Goal: Obtain resource: Obtain resource

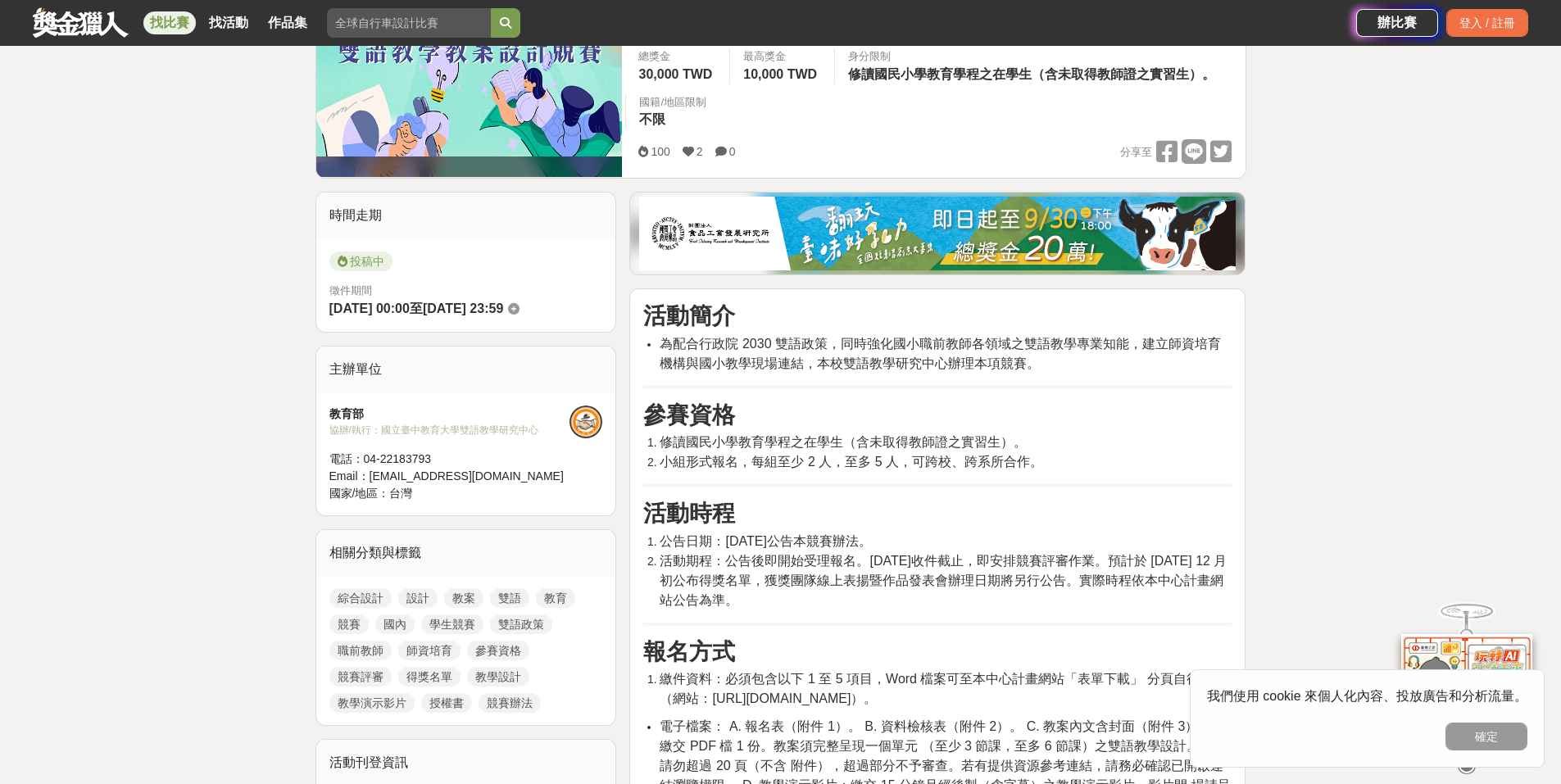
scroll to position [491, 0]
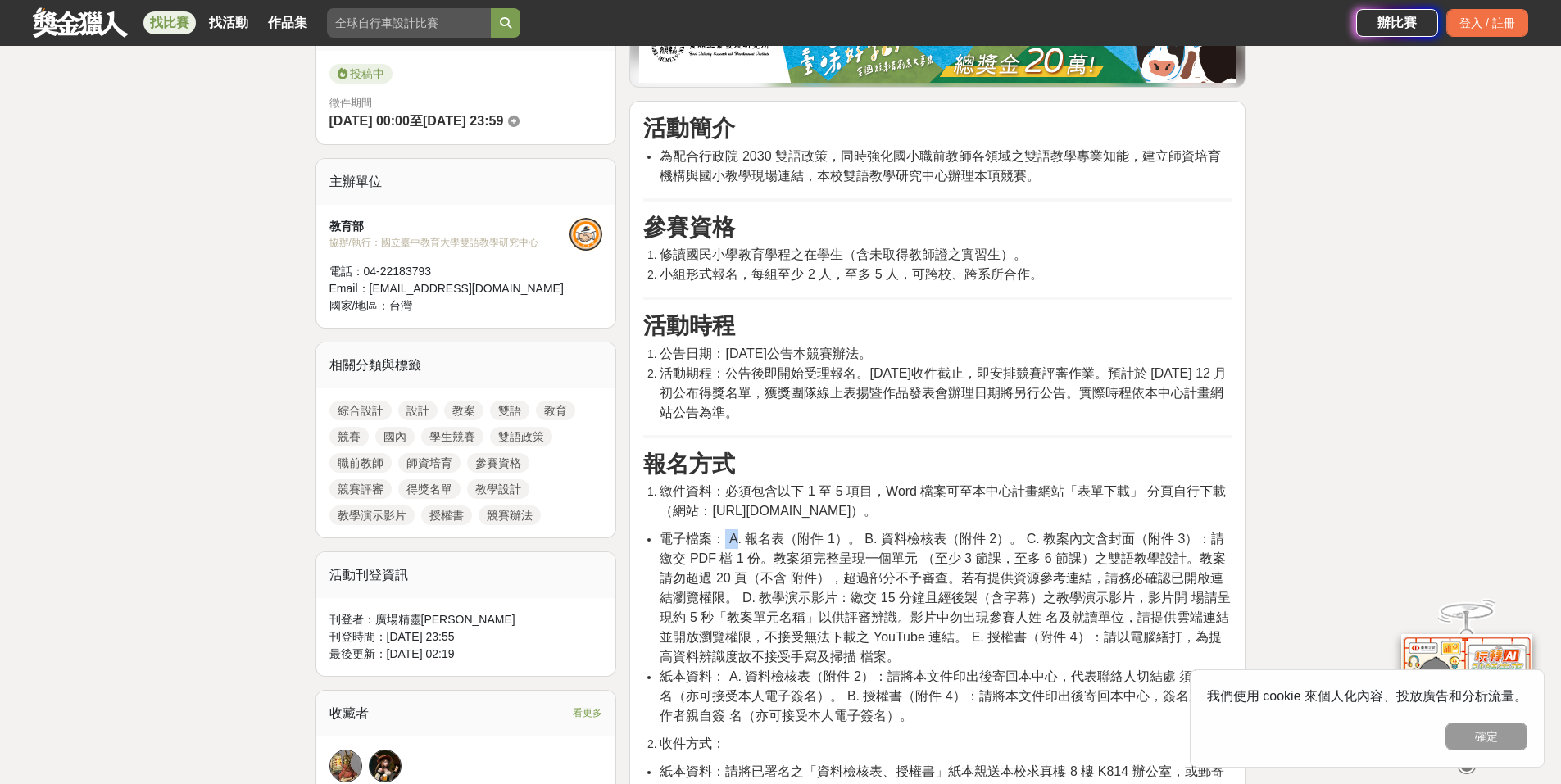
drag, startPoint x: 725, startPoint y: 539, endPoint x: 771, endPoint y: 547, distance: 46.7
click at [749, 541] on span "電子檔案： A. 報名表（附件 1）。 B. 資料檢核表（附件 2）。 C. 教案內文含封面（附件 3）：請繳交 PDF 檔 1 份。教案須完整呈現一個單元 …" at bounding box center [945, 598] width 571 height 132
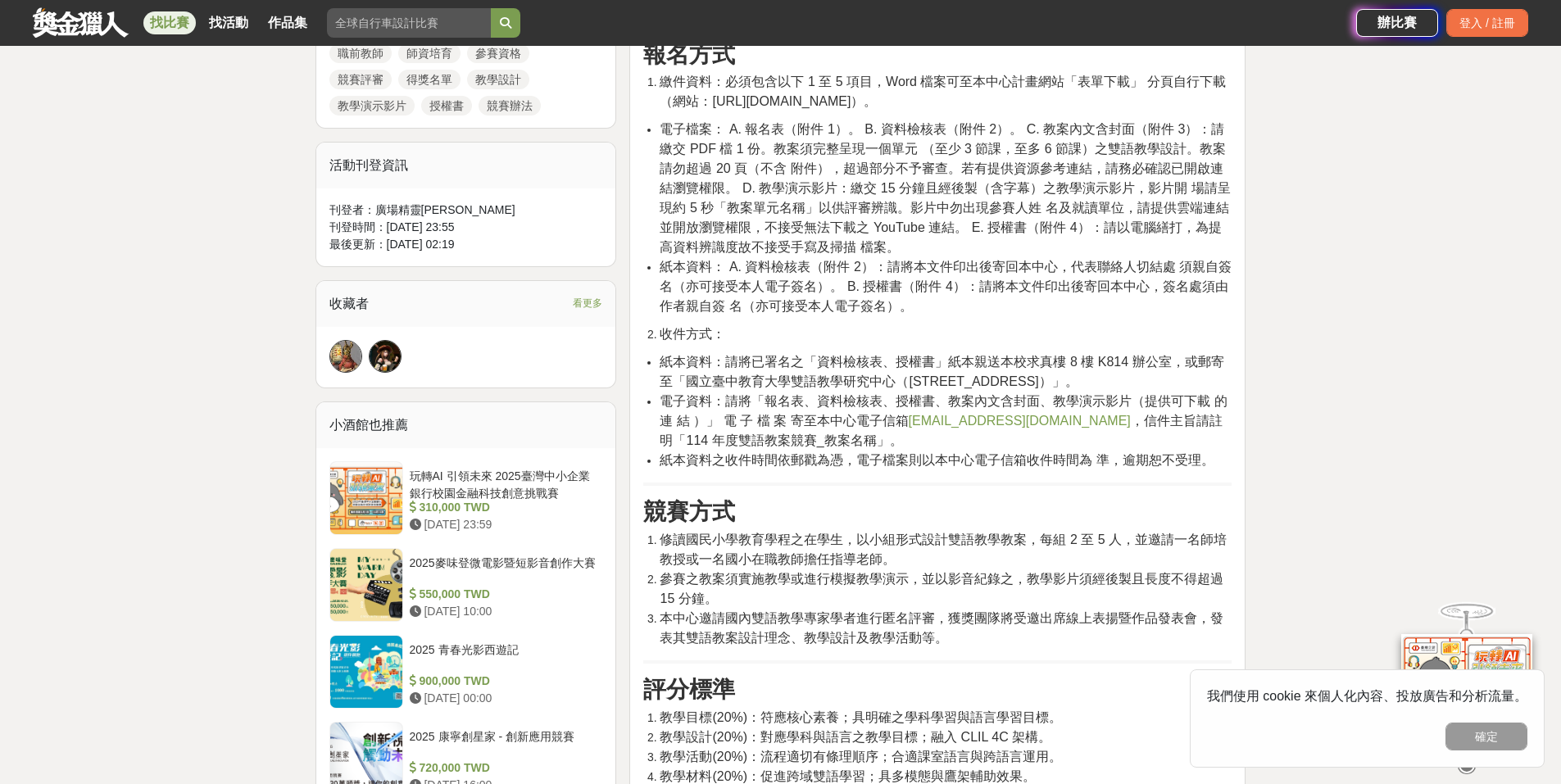
click at [743, 526] on div "活動簡介 為配合行政院 2030 雙語政策，同時強化國小職前教師各領域之雙語教學專業知能，建立師資培育機構與國小教學現場連結，本校雙語教學研究中心辦理本項競賽…" at bounding box center [937, 665] width 588 height 1919
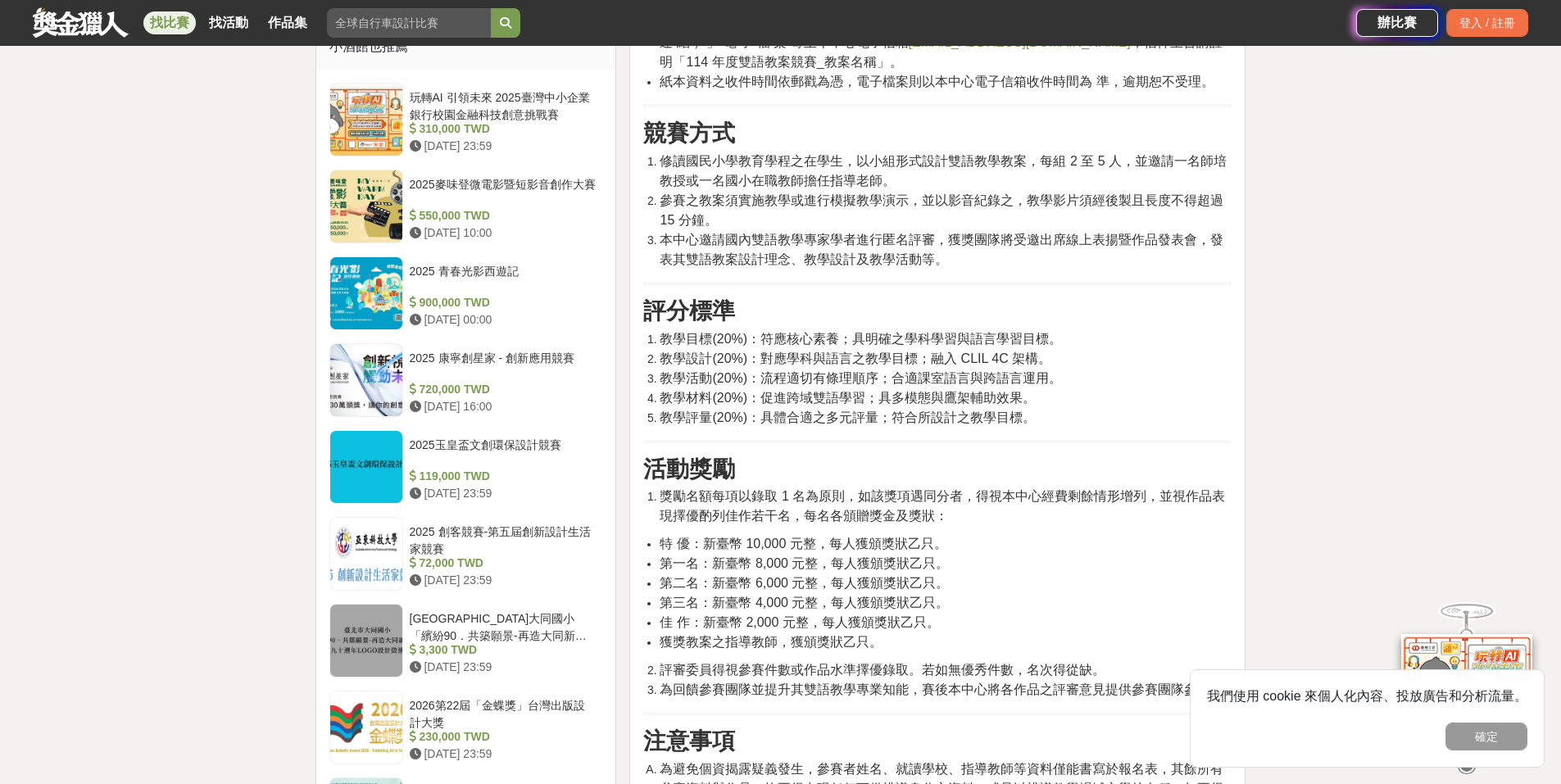
scroll to position [1311, 0]
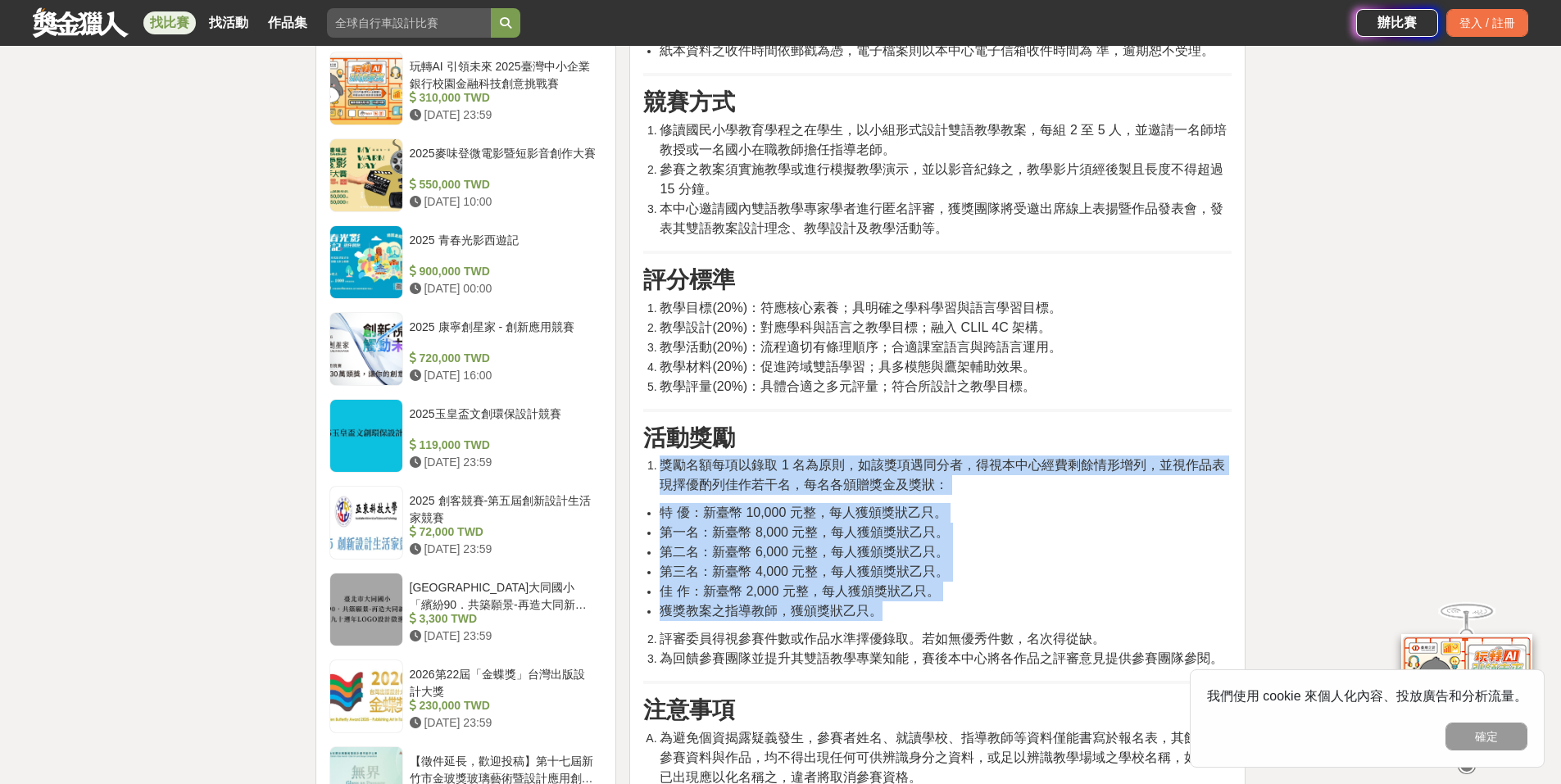
drag, startPoint x: 660, startPoint y: 460, endPoint x: 965, endPoint y: 615, distance: 342.1
click at [981, 616] on div "活動簡介 為配合行政院 2030 雙語政策，同時強化國小職前教師各領域之雙語教學專業知能，建立師資培育機構與國小教學現場連結，本校雙語教學研究中心辦理本項競賽…" at bounding box center [937, 255] width 588 height 1919
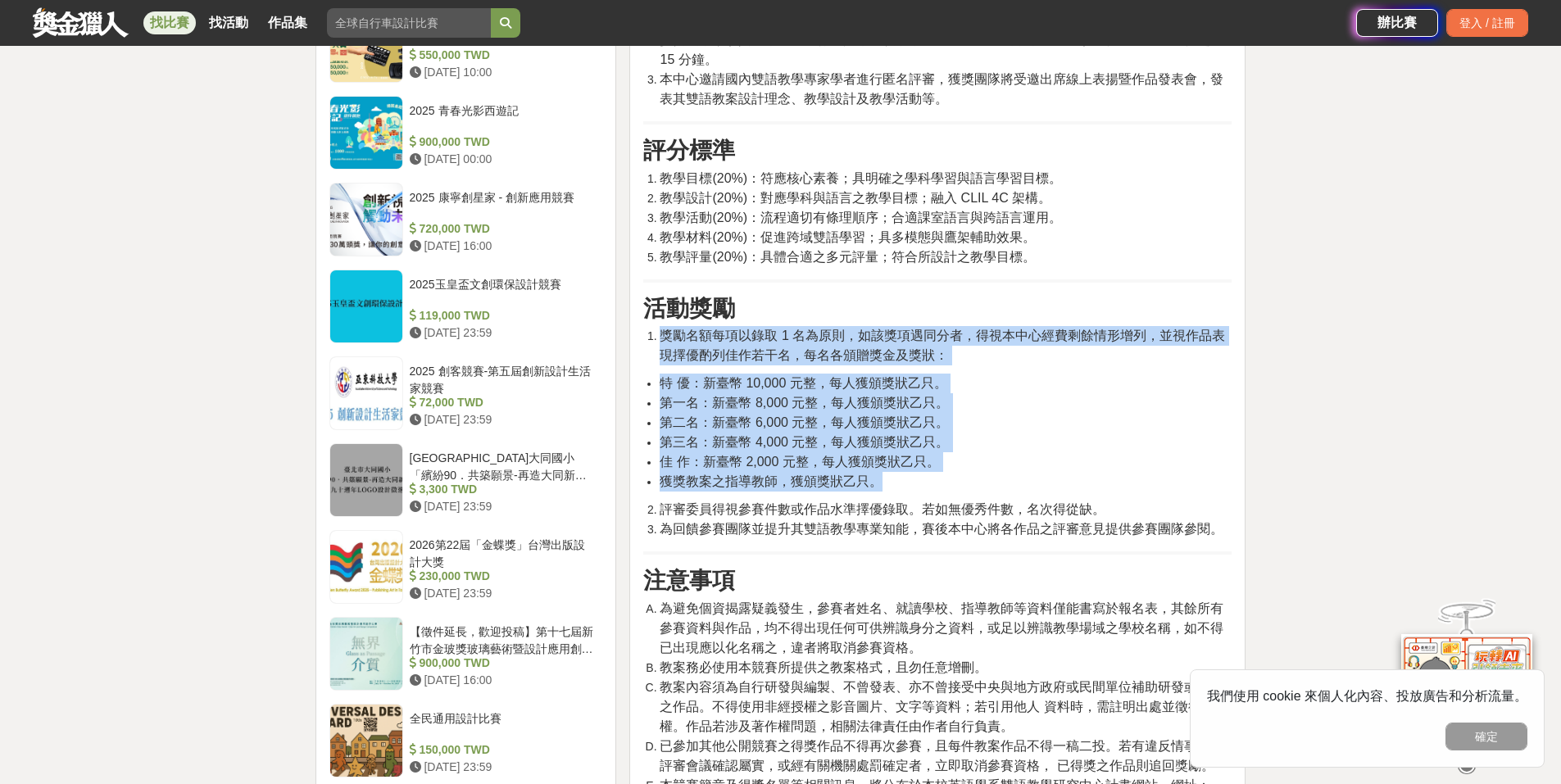
scroll to position [1474, 0]
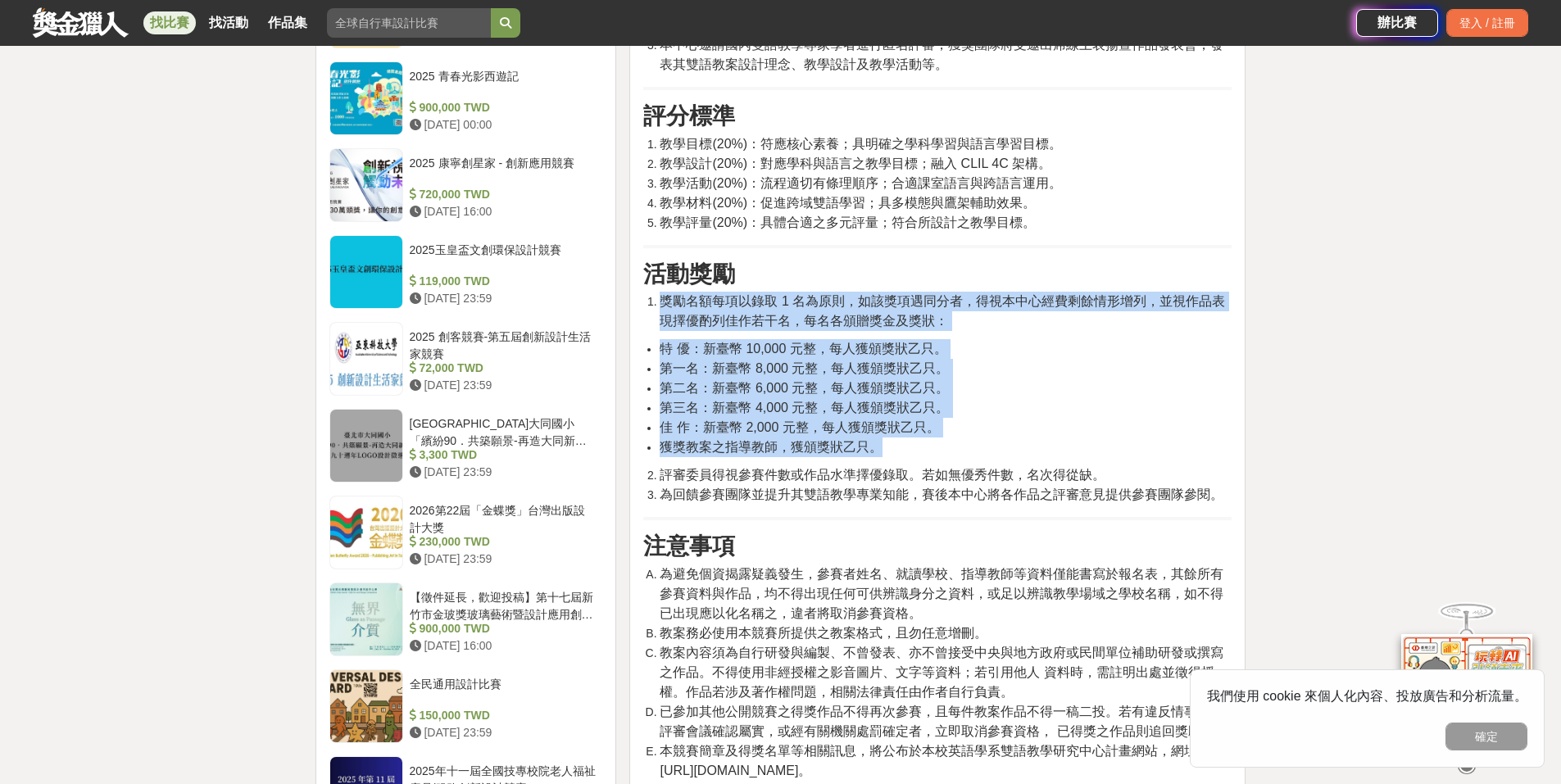
drag, startPoint x: 698, startPoint y: 578, endPoint x: 942, endPoint y: 610, distance: 246.1
click at [943, 609] on li "為避免個資揭露疑義發生，參賽者姓名、就讀學校、指導教師等資料僅能書寫於報名表，其餘所有參賽資料與作品，均不得出現任何可供辨識身分之資料，或足以辨識教學場域之學…" at bounding box center [946, 594] width 573 height 59
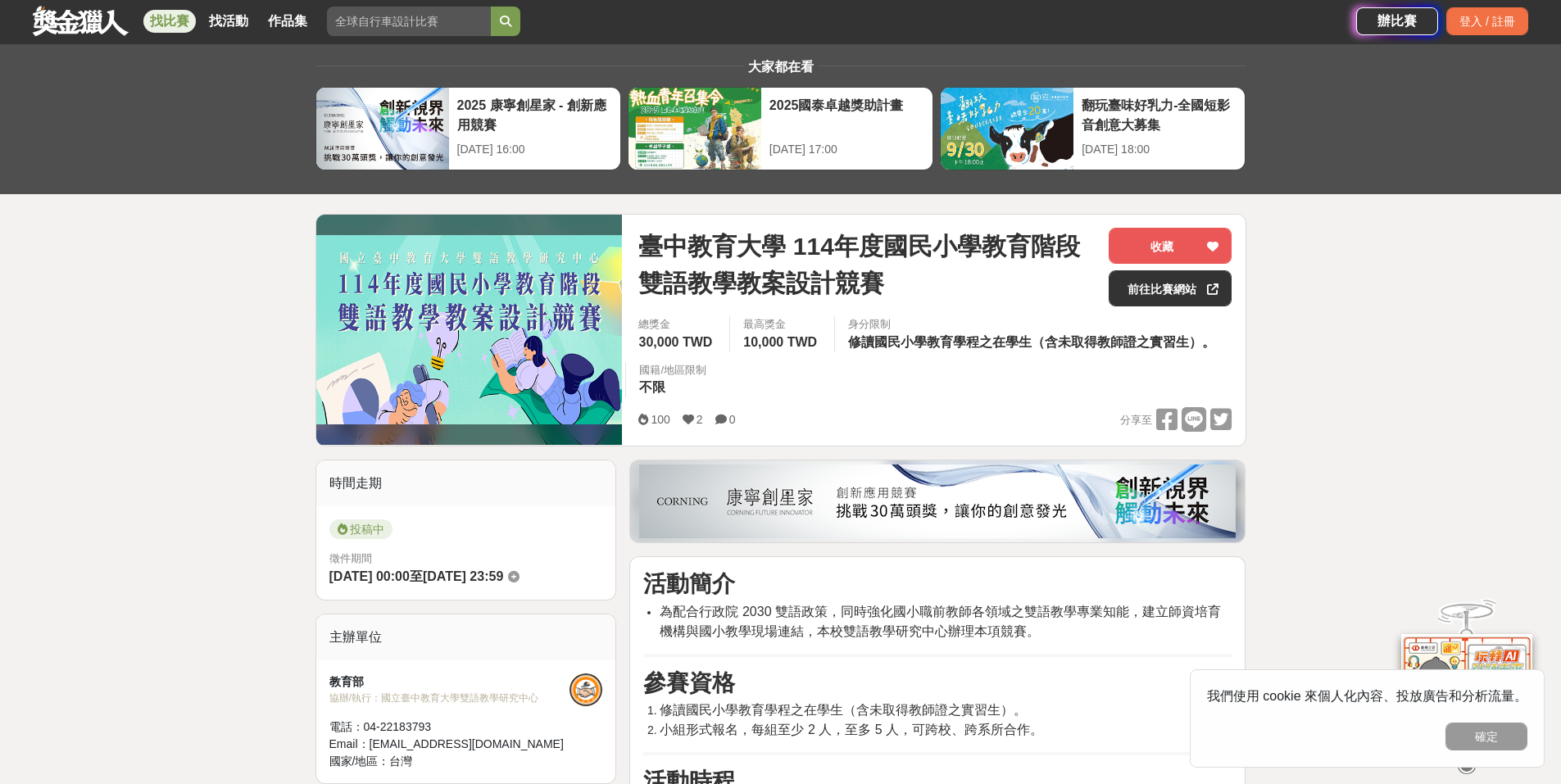
scroll to position [0, 0]
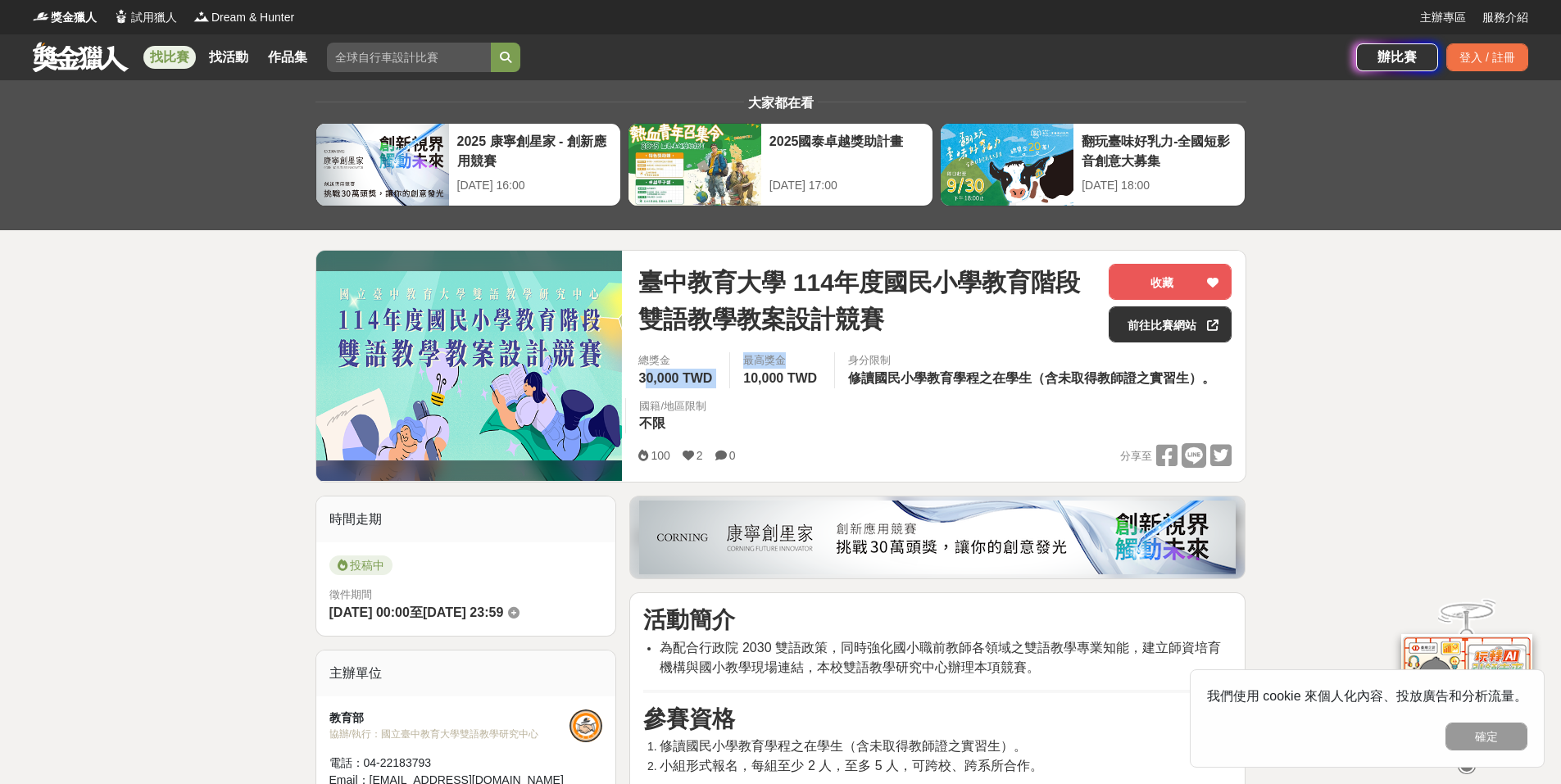
drag, startPoint x: 685, startPoint y: 375, endPoint x: 740, endPoint y: 377, distance: 55.0
click at [740, 377] on div "總獎金 30,000 TWD 最高獎金 10,000 TWD 身分限制 修讀國民小學教育學程之在學生（含未取得教師證之實習生）。 國籍/地區限制 不限" at bounding box center [935, 398] width 620 height 91
click at [740, 377] on div "最高獎金 10,000 TWD" at bounding box center [781, 370] width 104 height 36
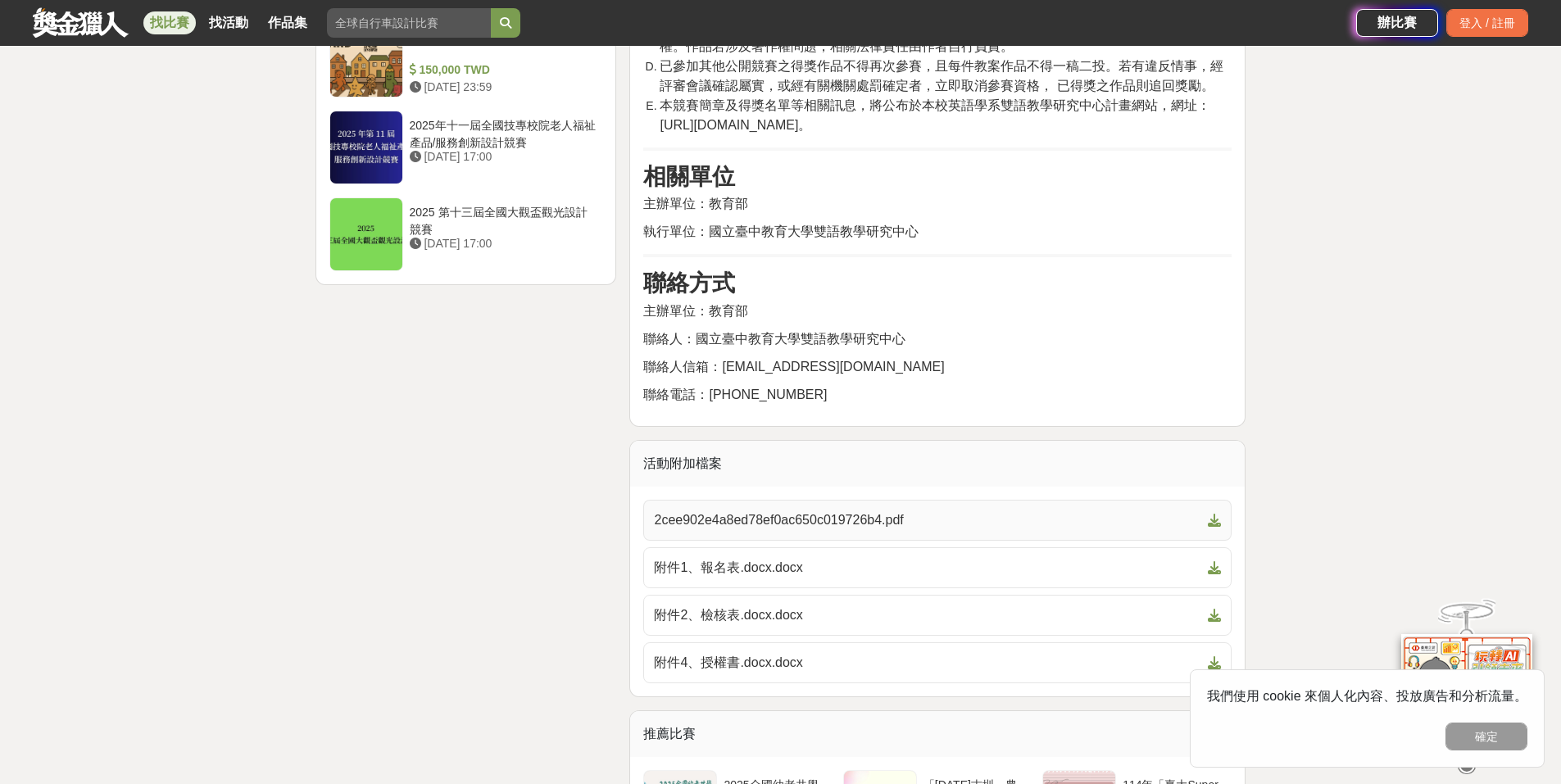
scroll to position [2130, 0]
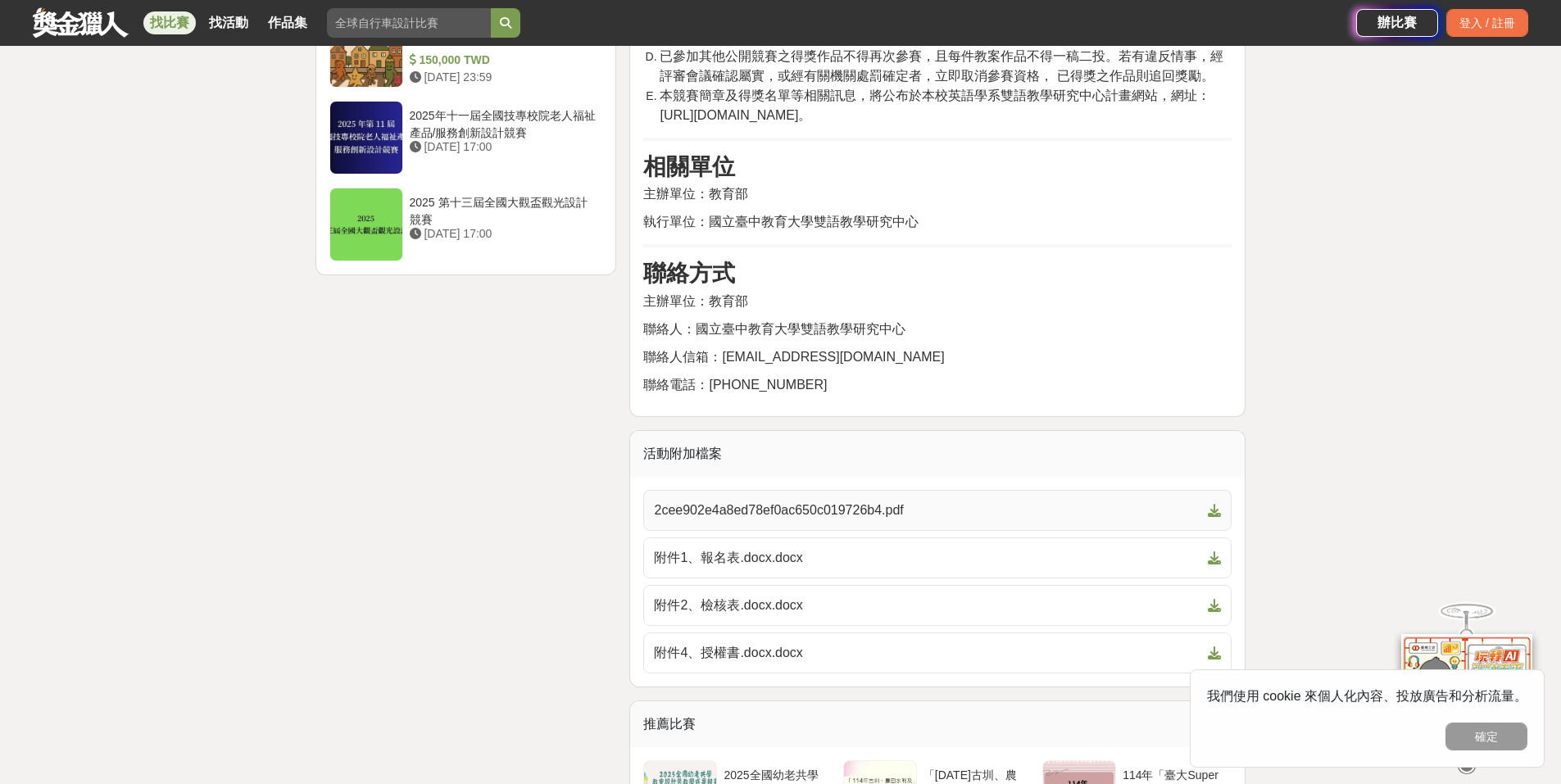
click at [748, 522] on link "2cee902e4a8ed78ef0ac650c019726b4.pdf" at bounding box center [937, 510] width 588 height 41
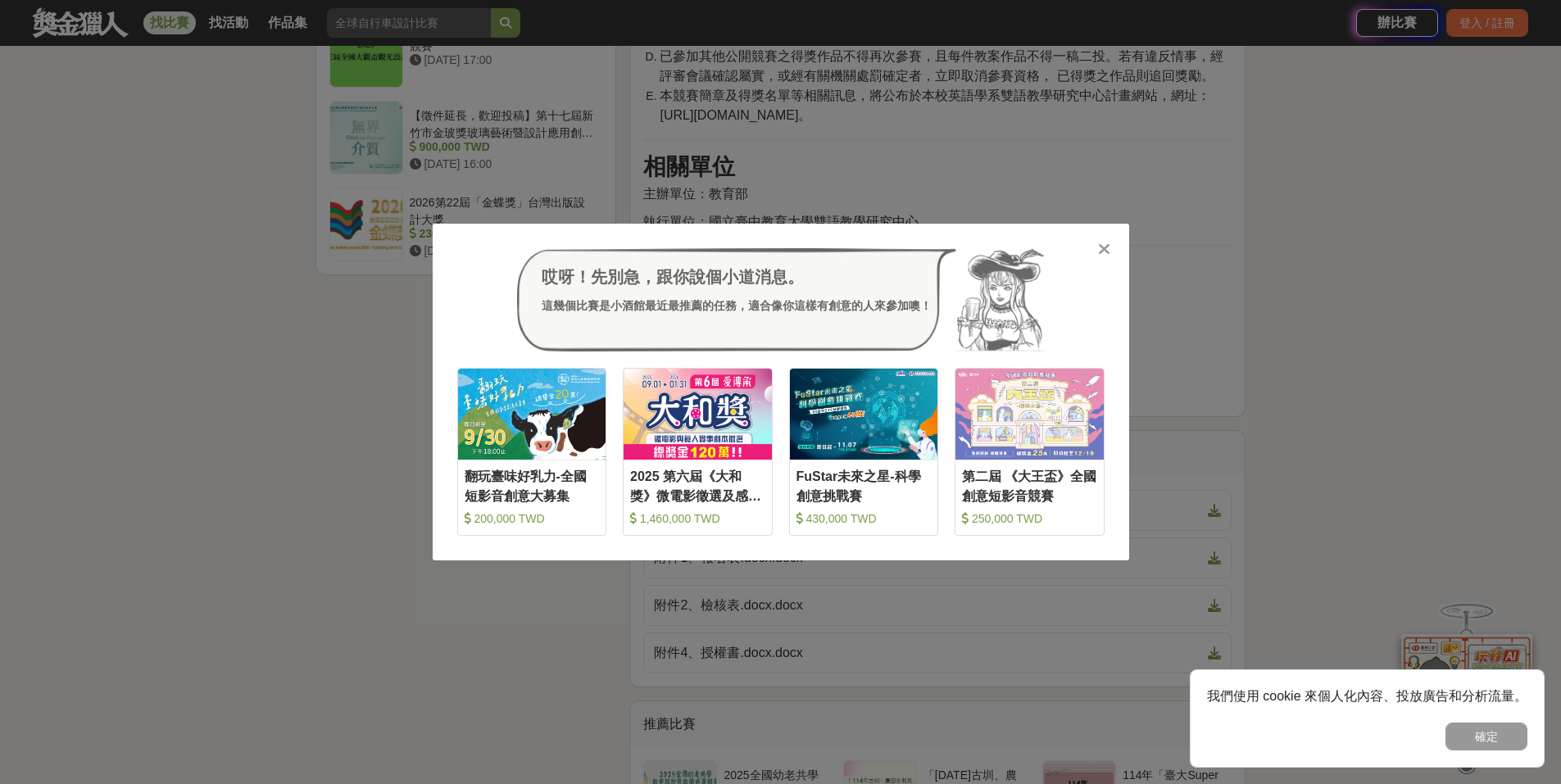
click at [1101, 251] on icon at bounding box center [1105, 249] width 12 height 17
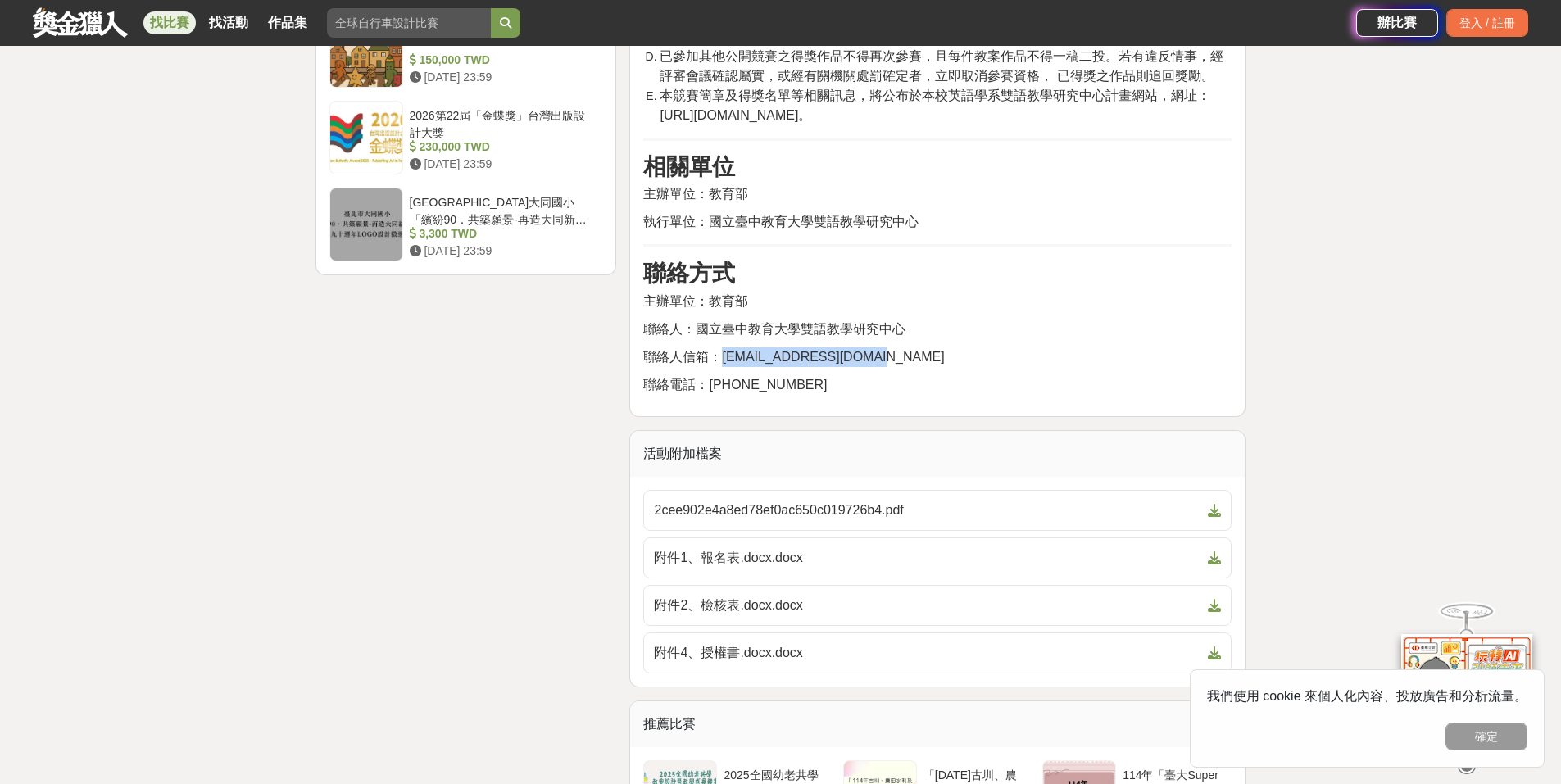
drag, startPoint x: 723, startPoint y: 358, endPoint x: 855, endPoint y: 357, distance: 132.0
click at [863, 351] on span "聯絡人信箱：[EMAIL_ADDRESS][DOMAIN_NAME]" at bounding box center [793, 357] width 301 height 14
copy span "[EMAIL_ADDRESS][DOMAIN_NAME]"
